Goal: Information Seeking & Learning: Learn about a topic

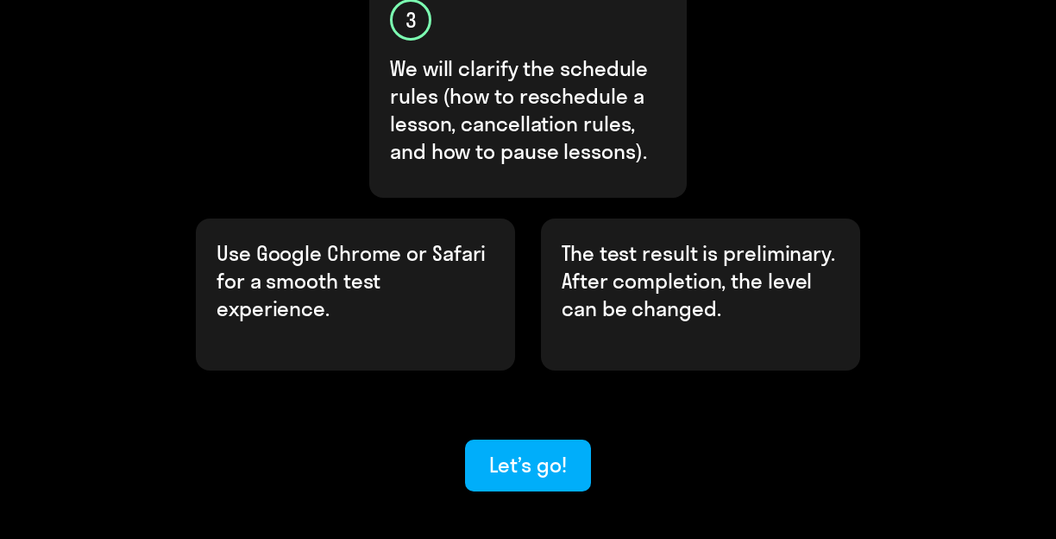
scroll to position [915, 0]
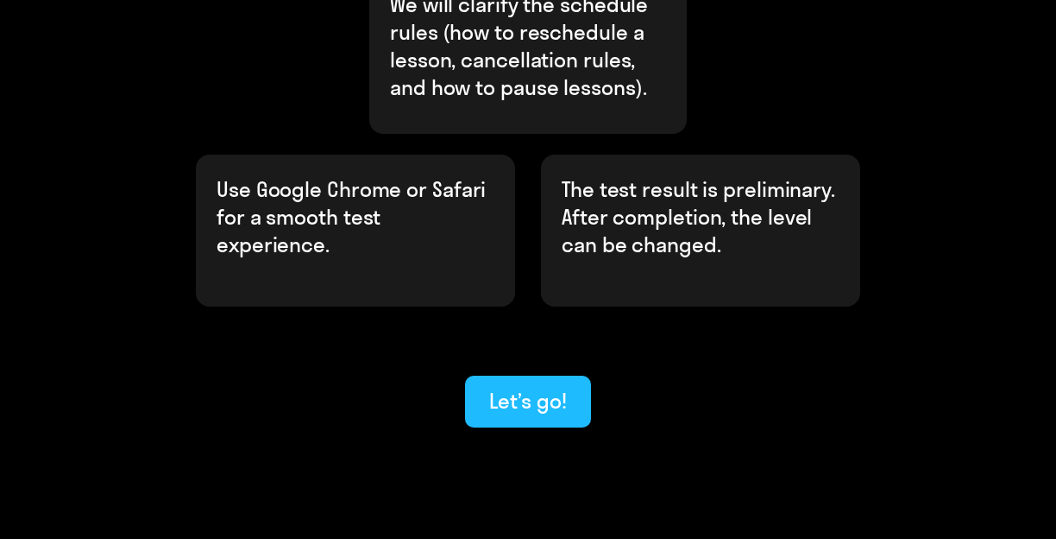
click at [507, 387] on div "Let’s go!" at bounding box center [527, 401] width 77 height 28
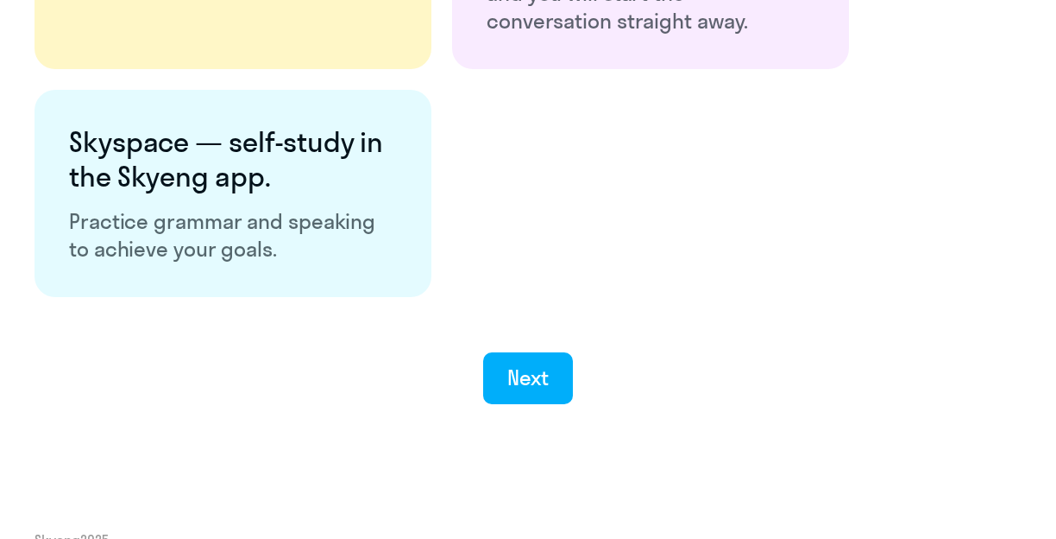
scroll to position [3217, 0]
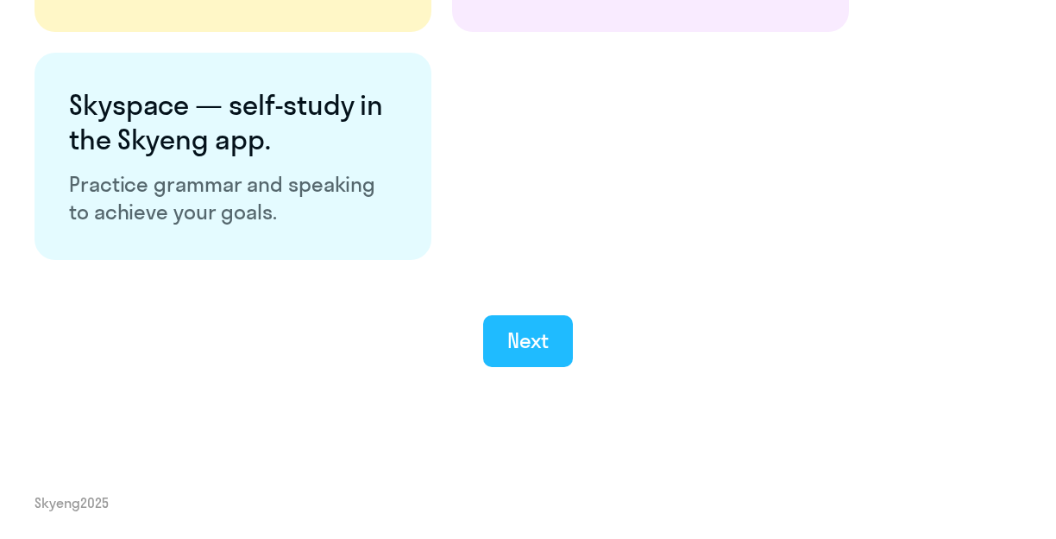
click at [546, 339] on div "Next" at bounding box center [528, 340] width 42 height 28
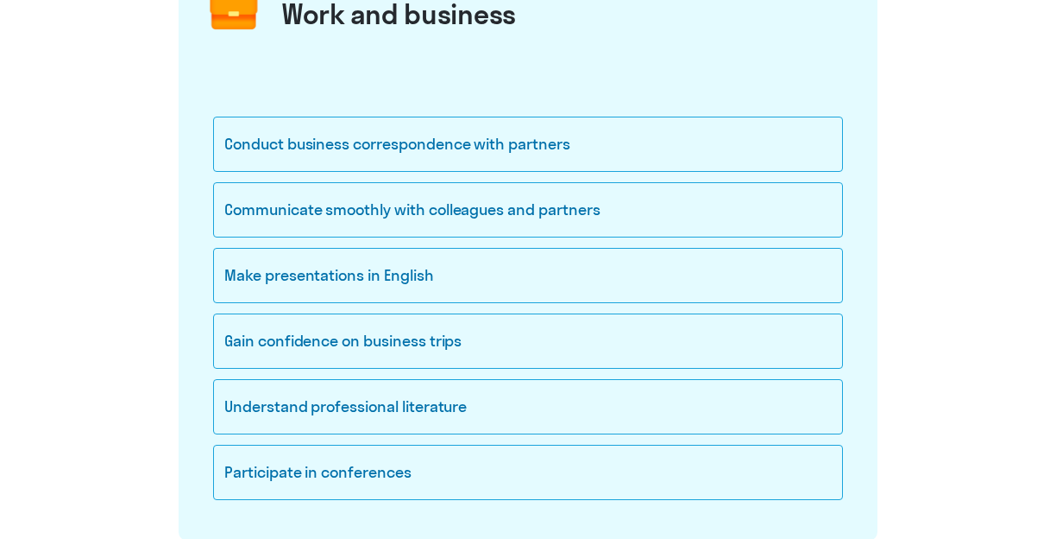
scroll to position [262, 0]
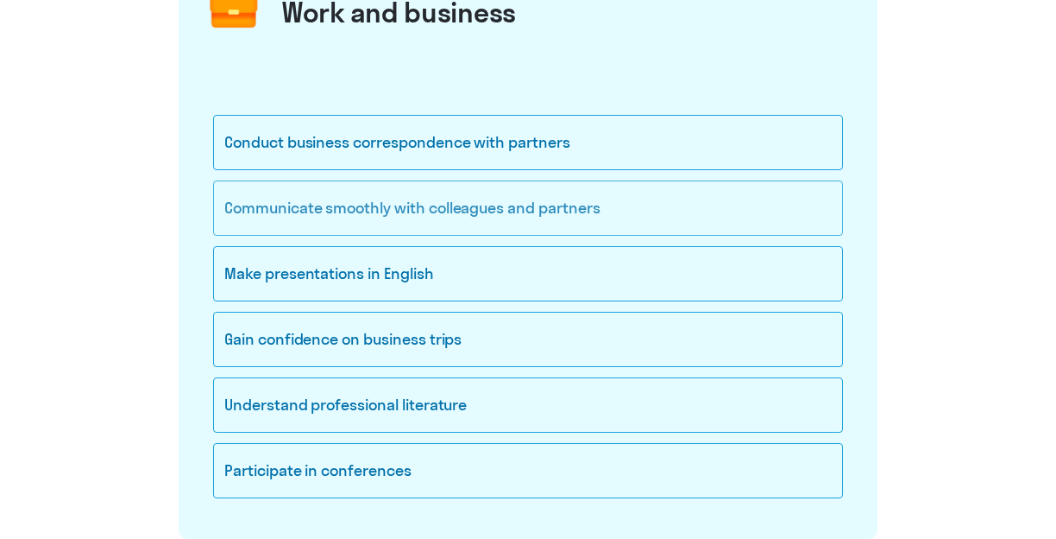
click at [545, 211] on div "Communicate smoothly with colleagues and partners" at bounding box center [528, 207] width 630 height 55
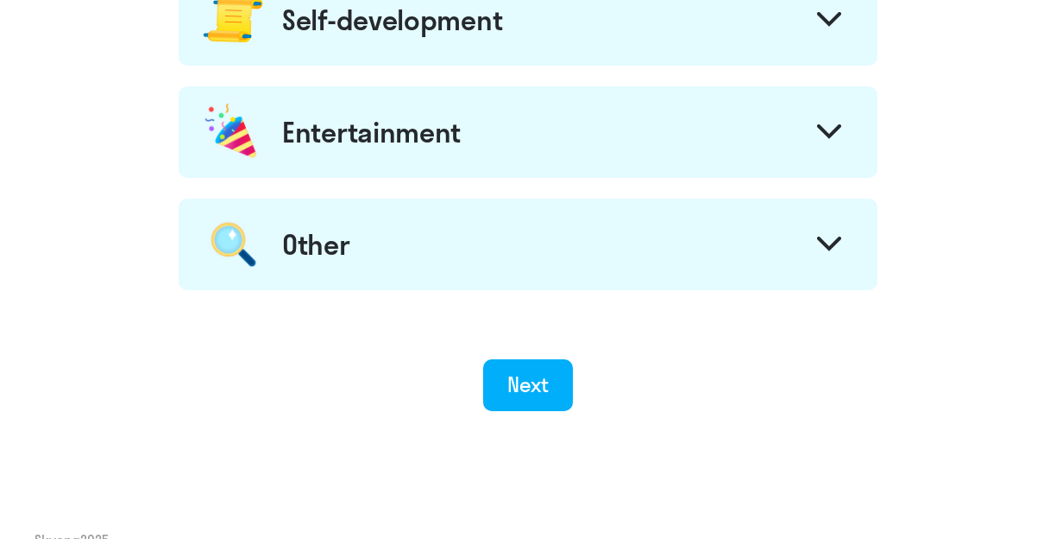
scroll to position [1105, 0]
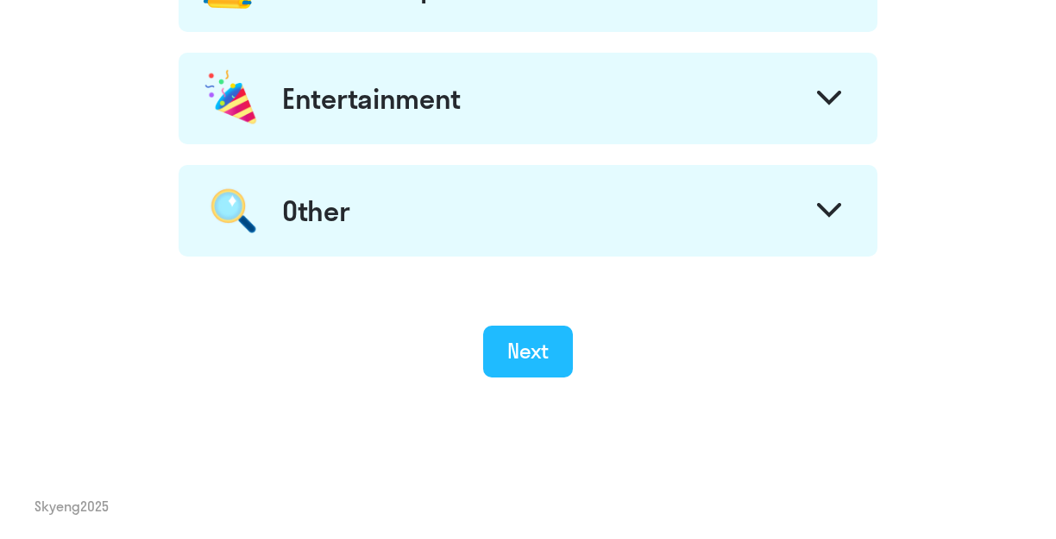
click at [509, 343] on div "Next" at bounding box center [528, 351] width 42 height 28
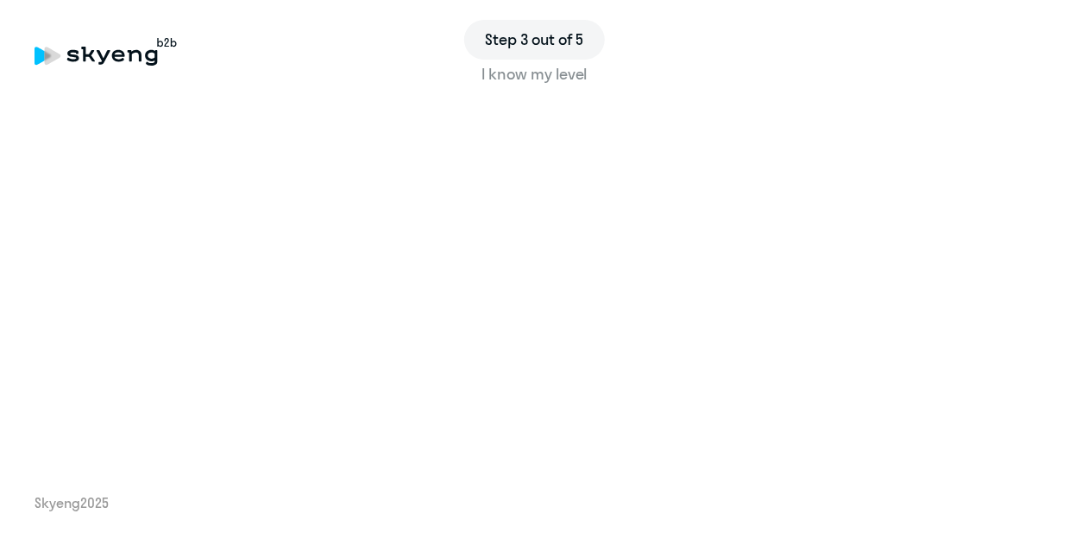
drag, startPoint x: 1036, startPoint y: 217, endPoint x: 1037, endPoint y: 227, distance: 10.4
click at [1037, 227] on div "Step 3 out of 5 I know my level Skyeng 2025" at bounding box center [534, 269] width 1069 height 539
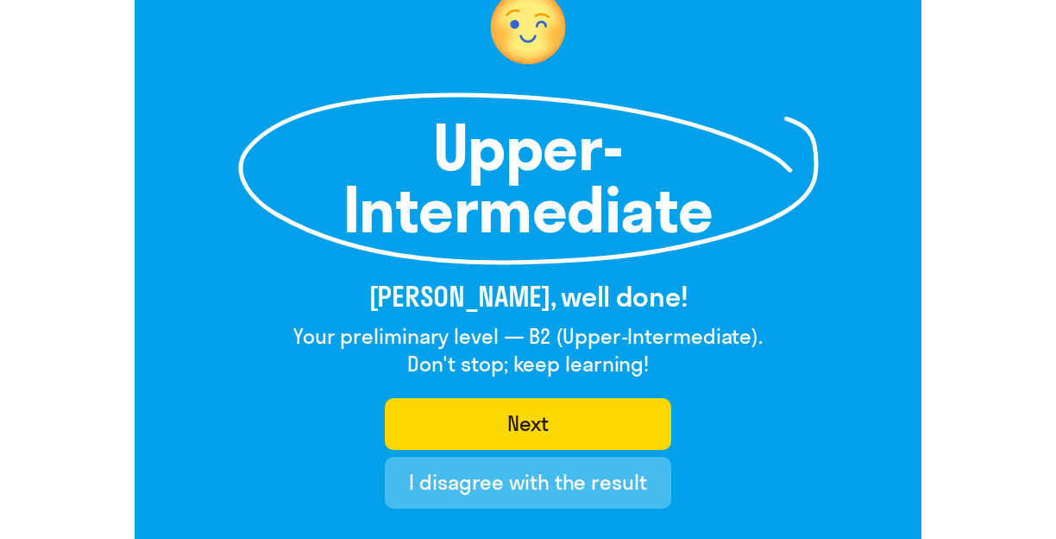
scroll to position [180, 0]
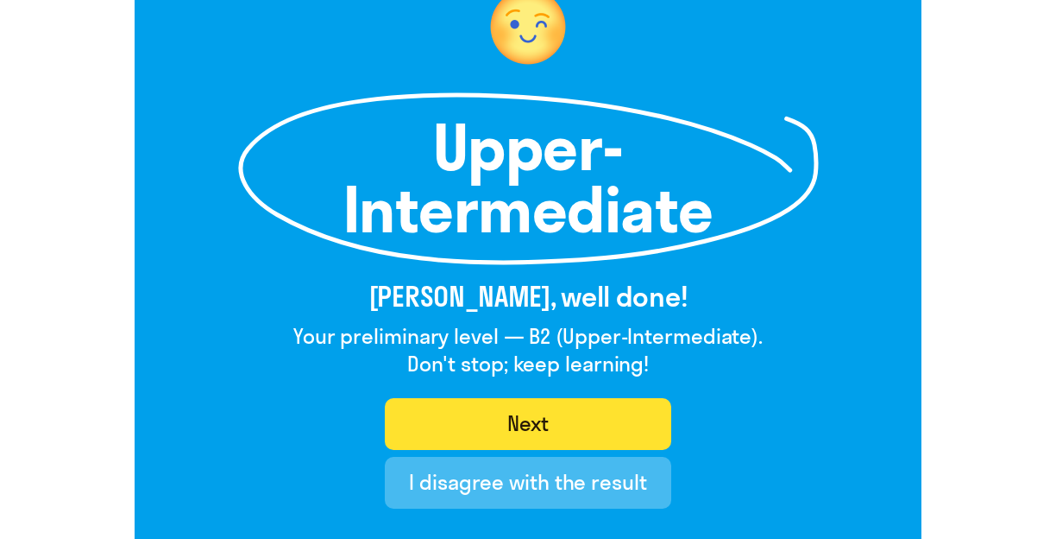
click at [563, 434] on button "Next" at bounding box center [528, 424] width 286 height 52
click at [559, 419] on button "Next" at bounding box center [528, 424] width 286 height 52
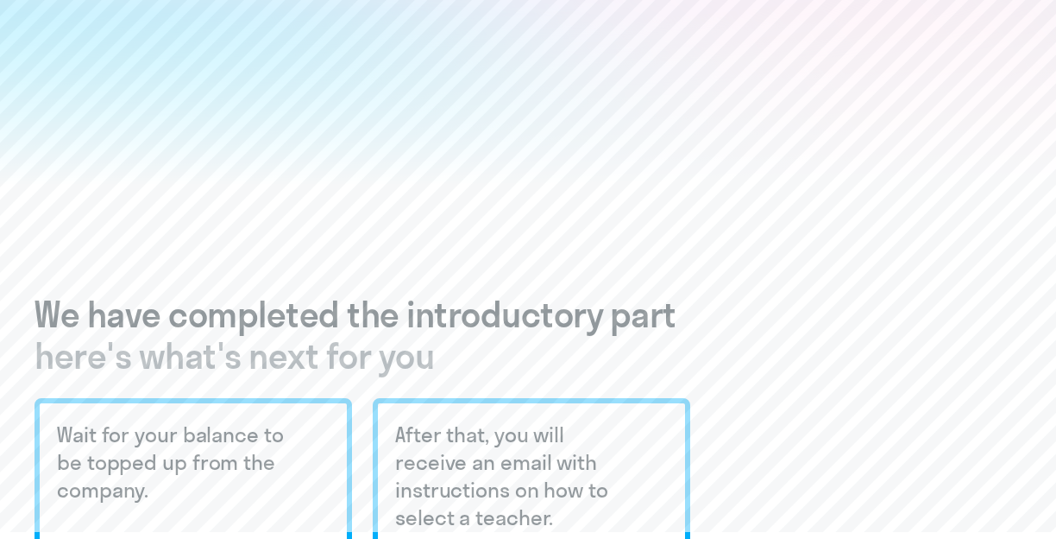
scroll to position [68, 0]
